Goal: Transaction & Acquisition: Purchase product/service

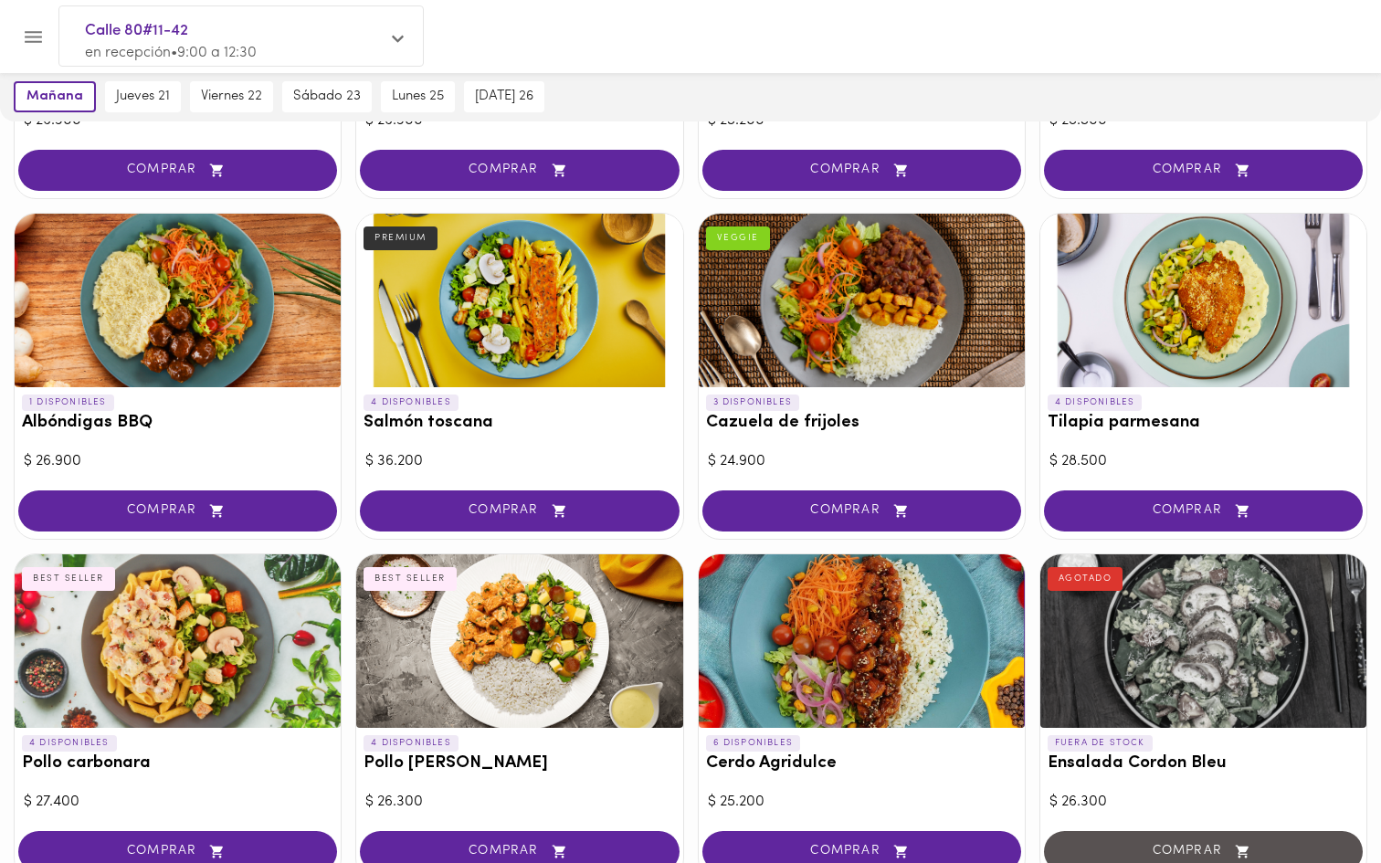
scroll to position [1398, 0]
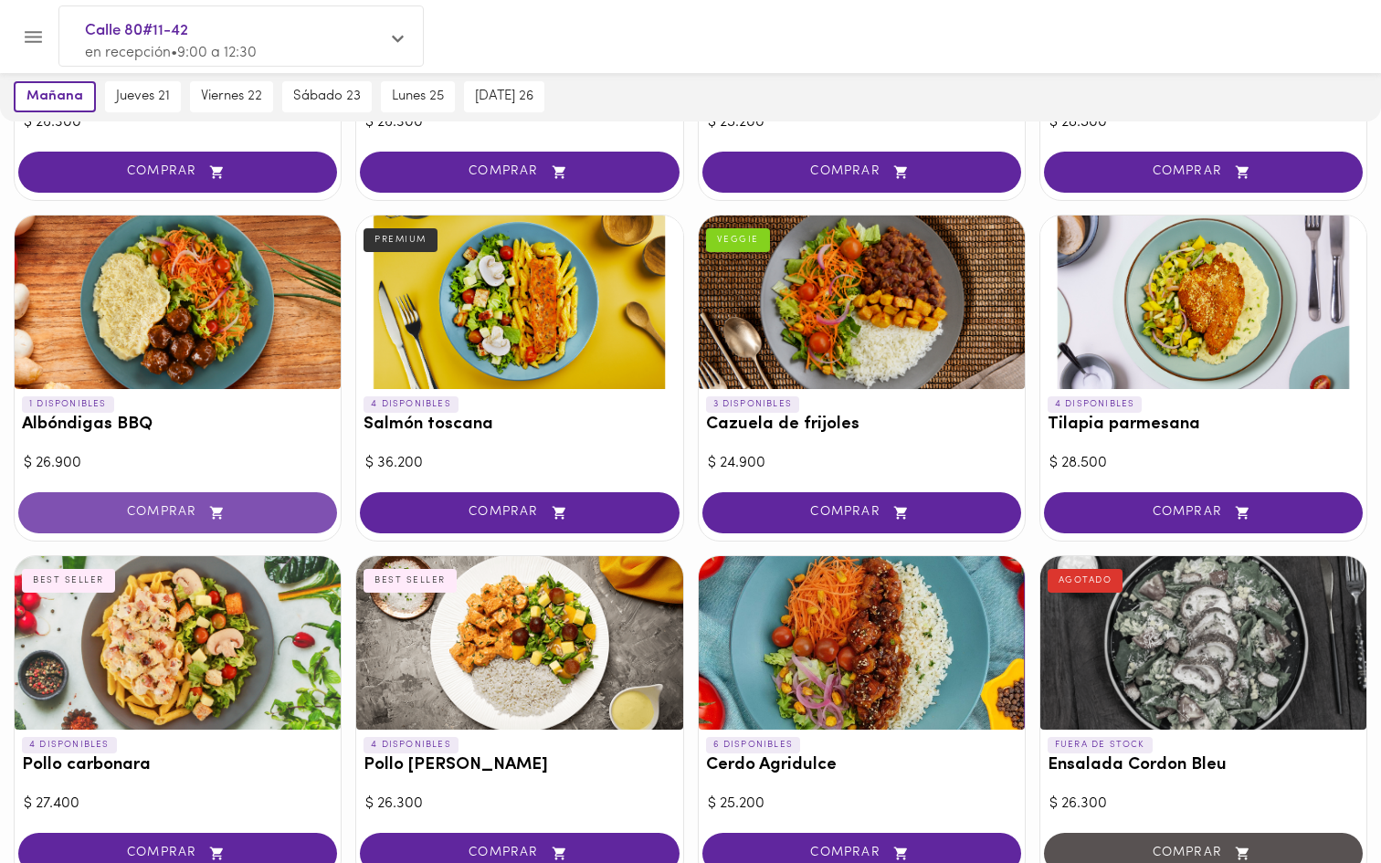
click at [236, 507] on span "COMPRAR" at bounding box center [177, 513] width 273 height 16
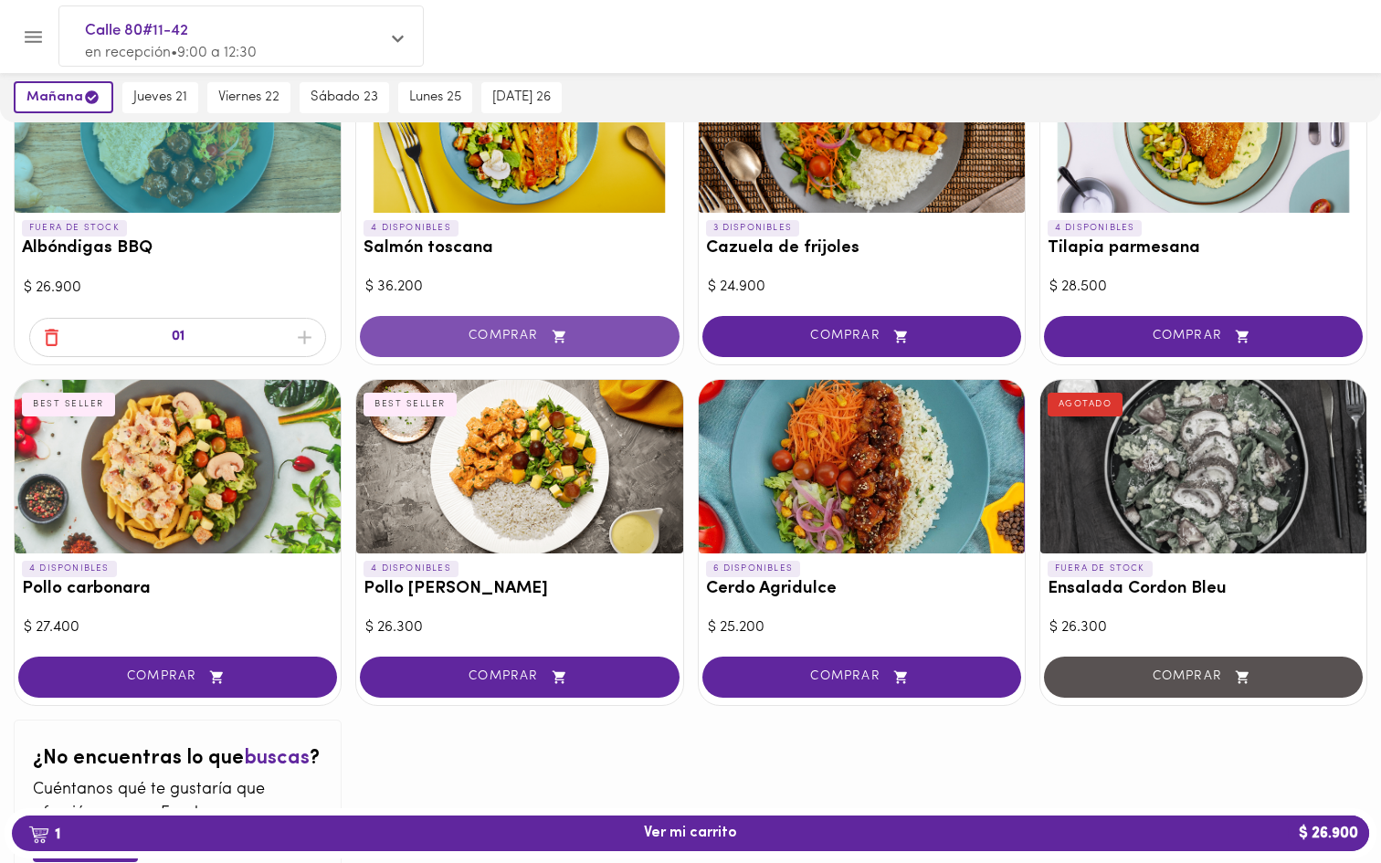
scroll to position [1698, 0]
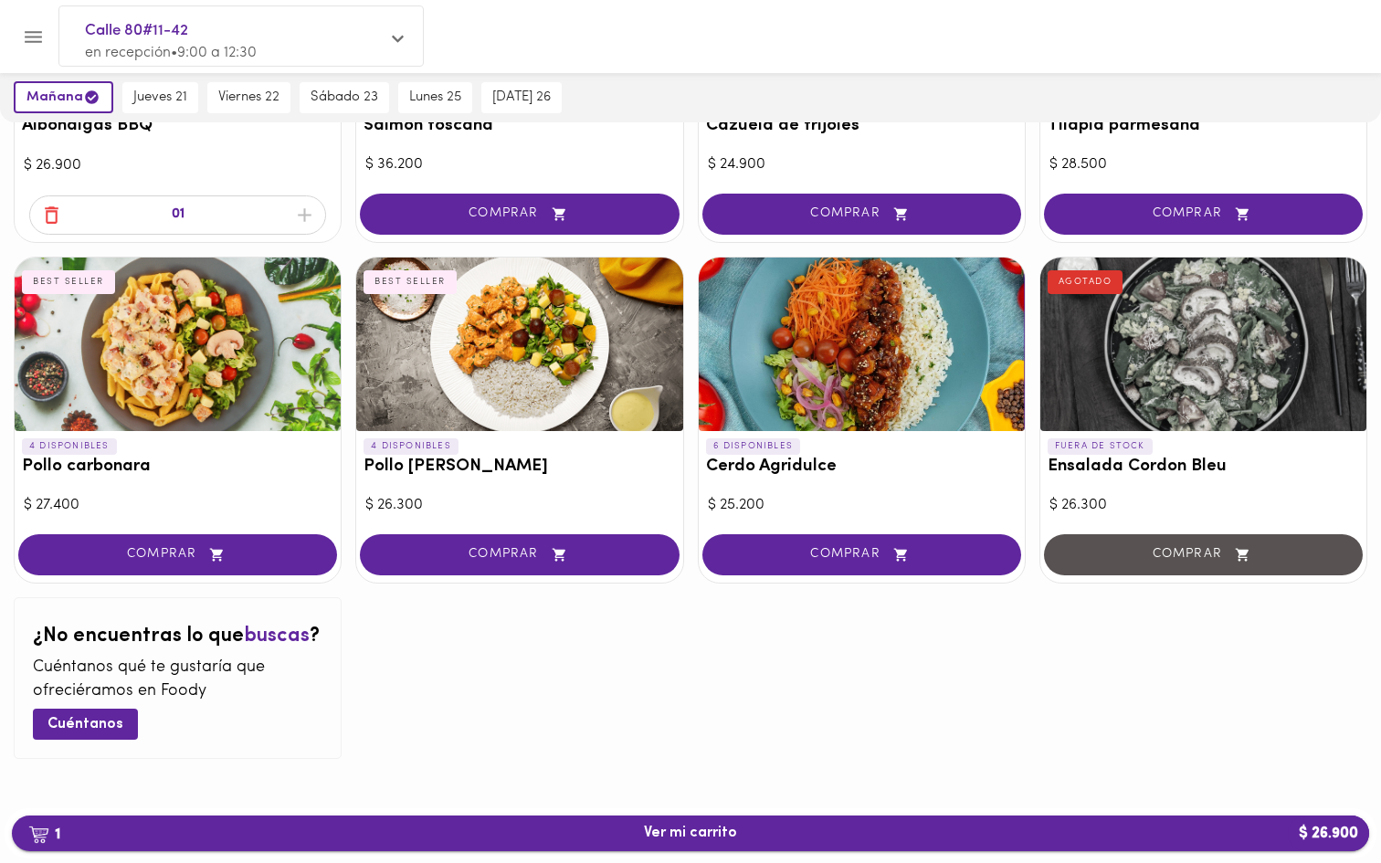
click at [701, 828] on span "1 Ver mi carrito $ 26.900" at bounding box center [690, 833] width 93 height 17
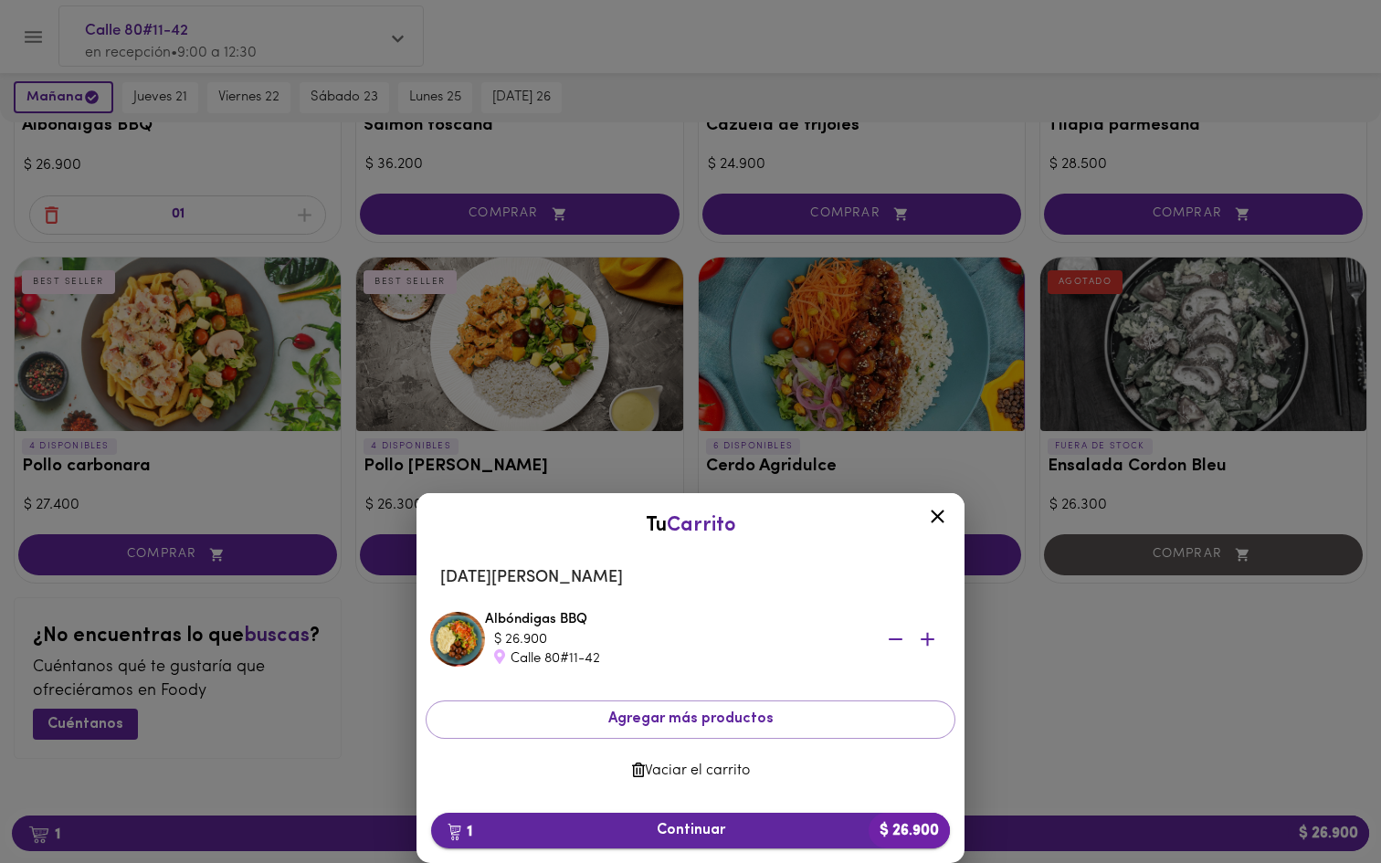
click at [738, 827] on span "1 Continuar $ 26.900" at bounding box center [691, 830] width 490 height 17
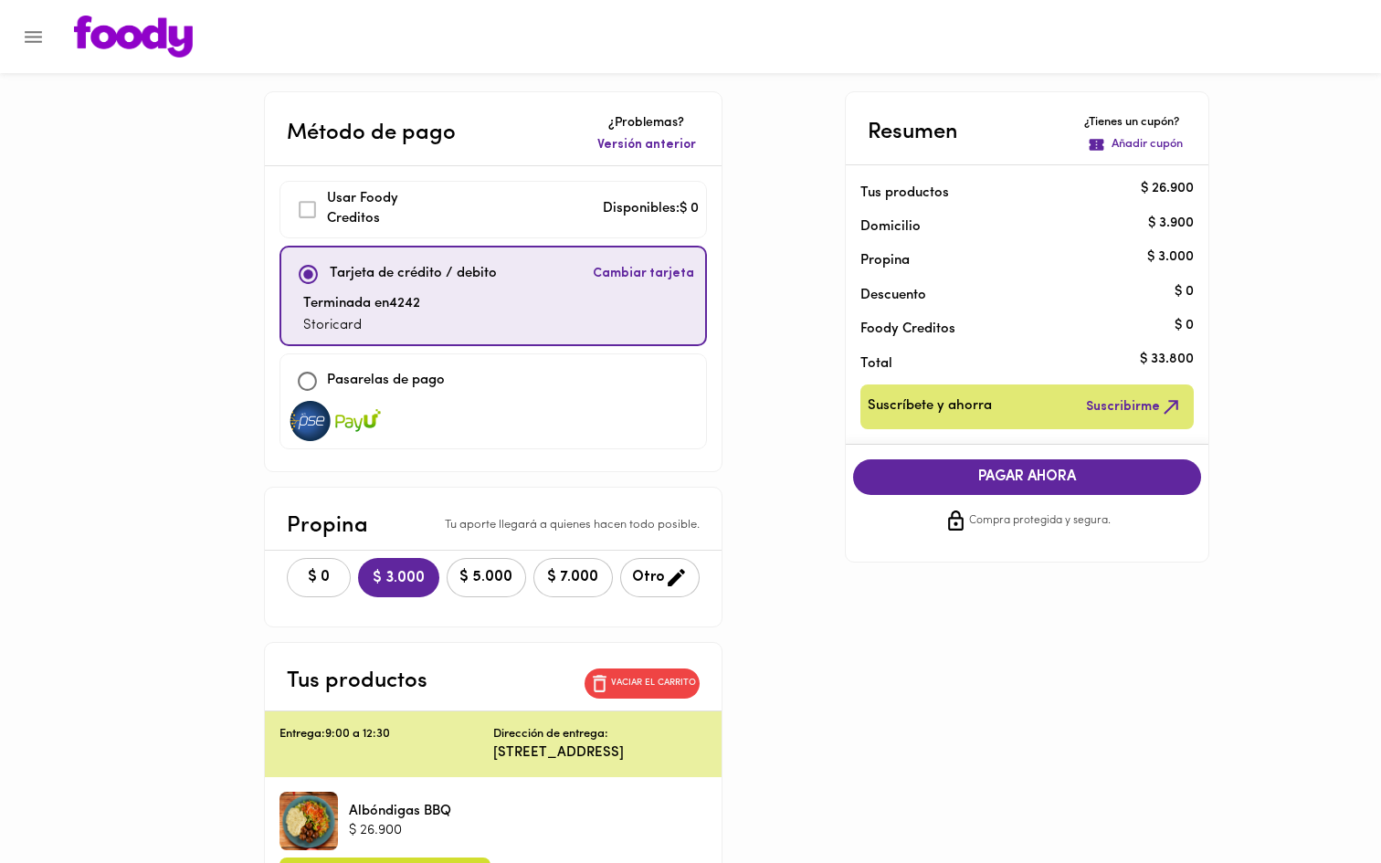
click at [302, 582] on span "$ 0" at bounding box center [319, 577] width 40 height 17
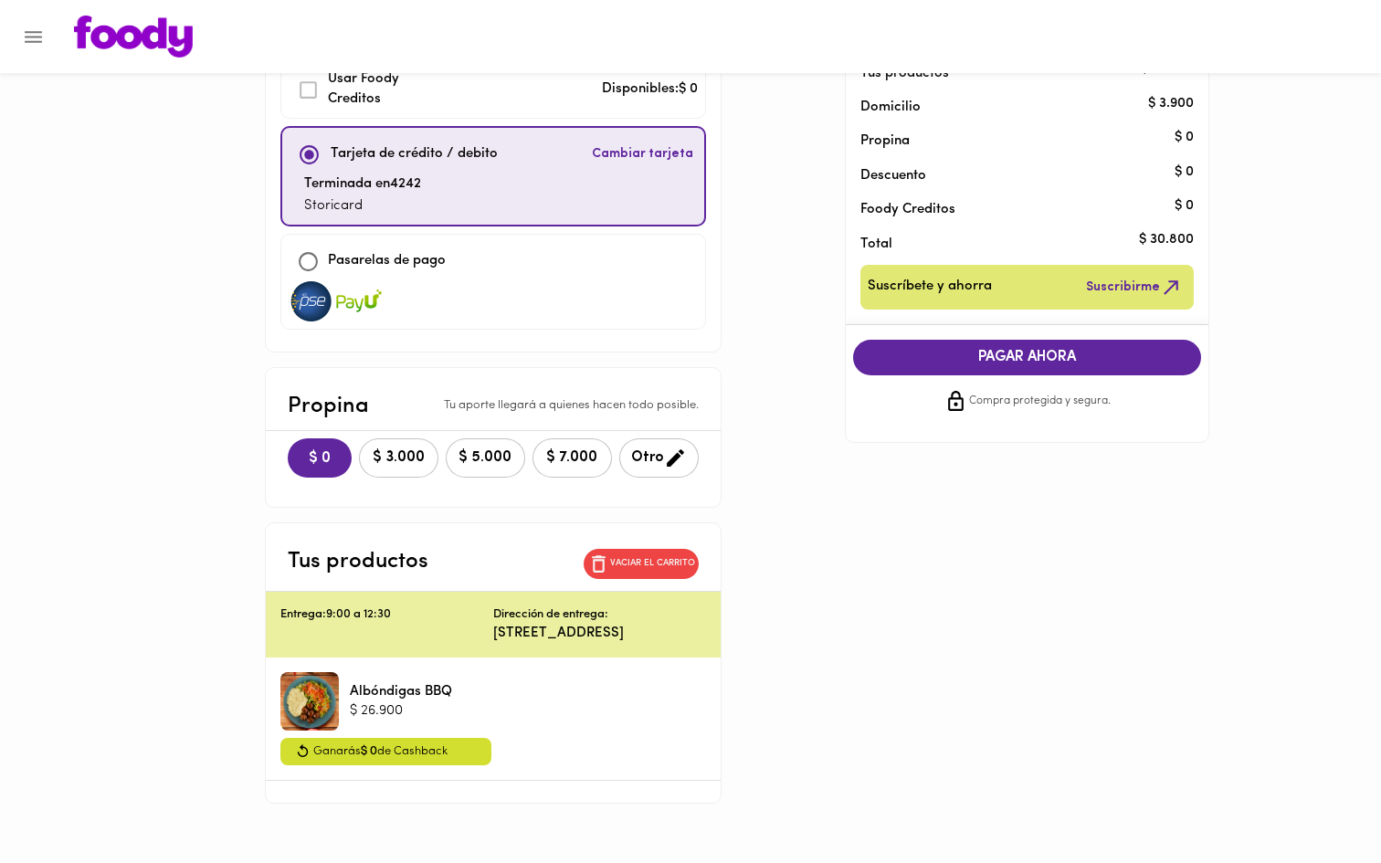
scroll to position [123, 0]
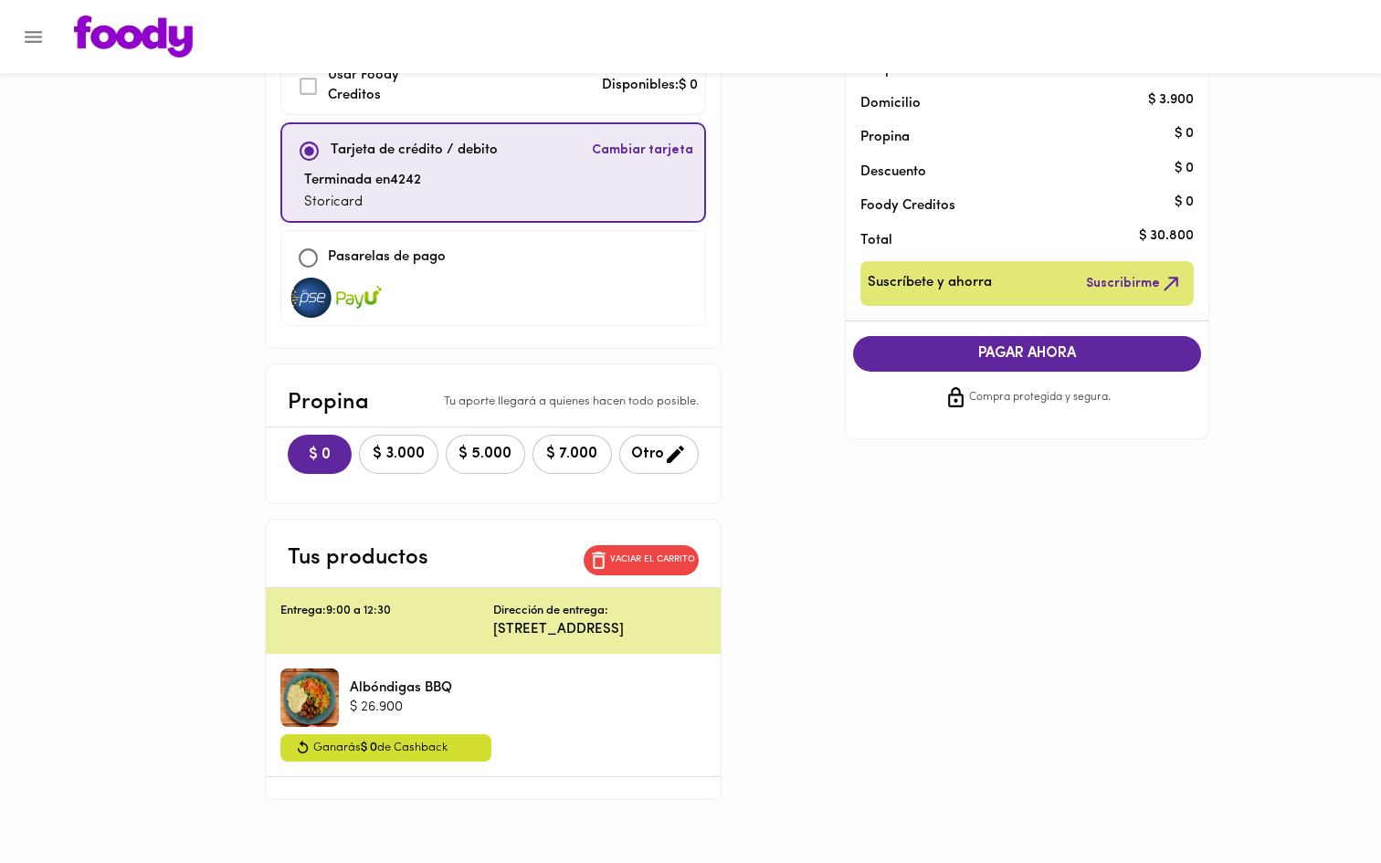
click at [283, 692] on div at bounding box center [309, 698] width 58 height 58
click at [936, 350] on span "PAGAR AHORA" at bounding box center [1027, 353] width 312 height 17
